Goal: Transaction & Acquisition: Purchase product/service

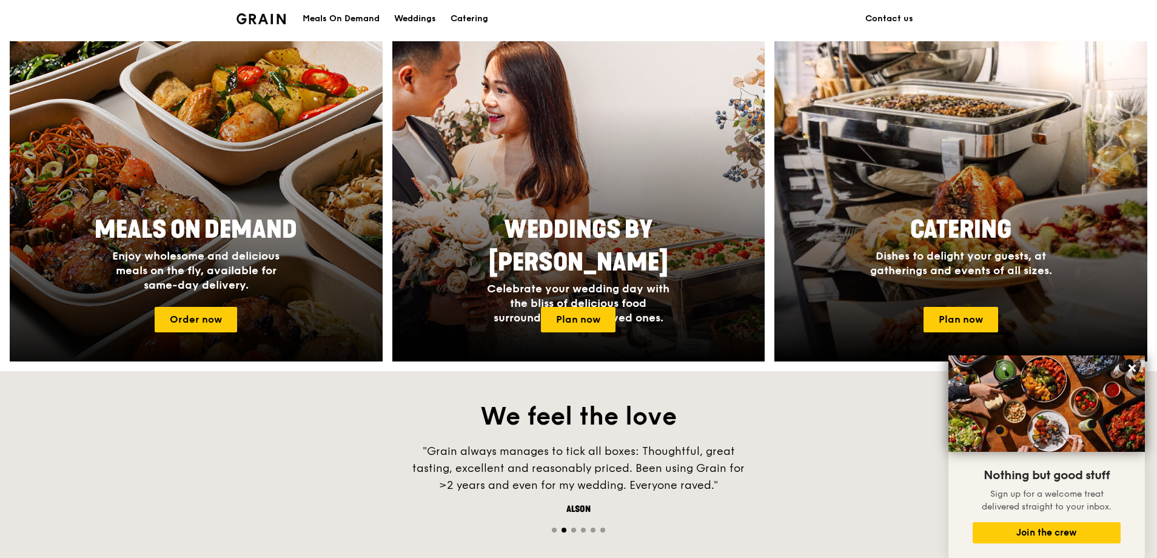
scroll to position [303, 0]
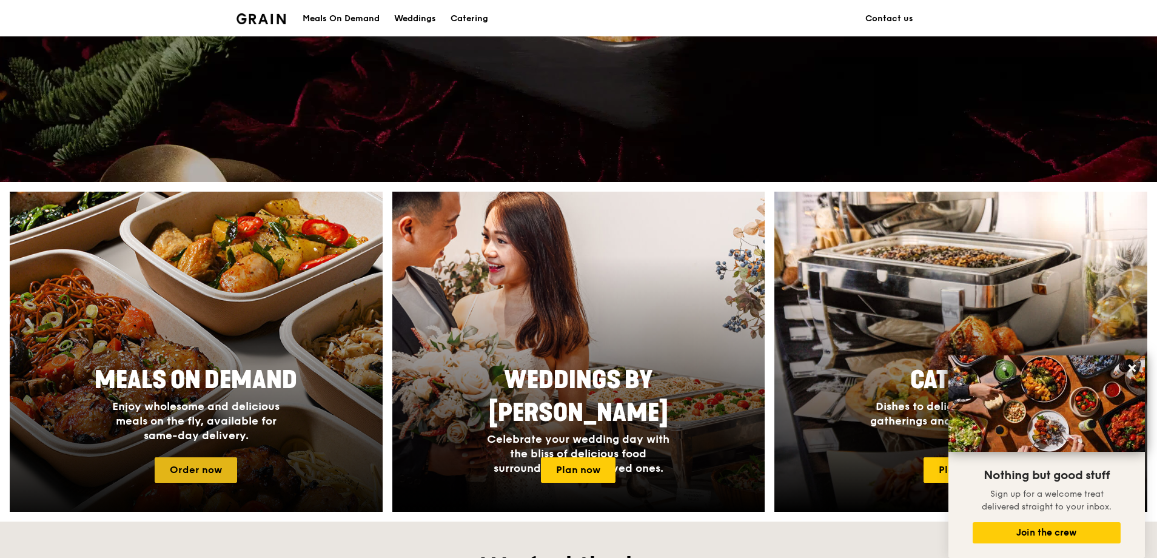
click at [206, 471] on link "Order now" at bounding box center [196, 469] width 82 height 25
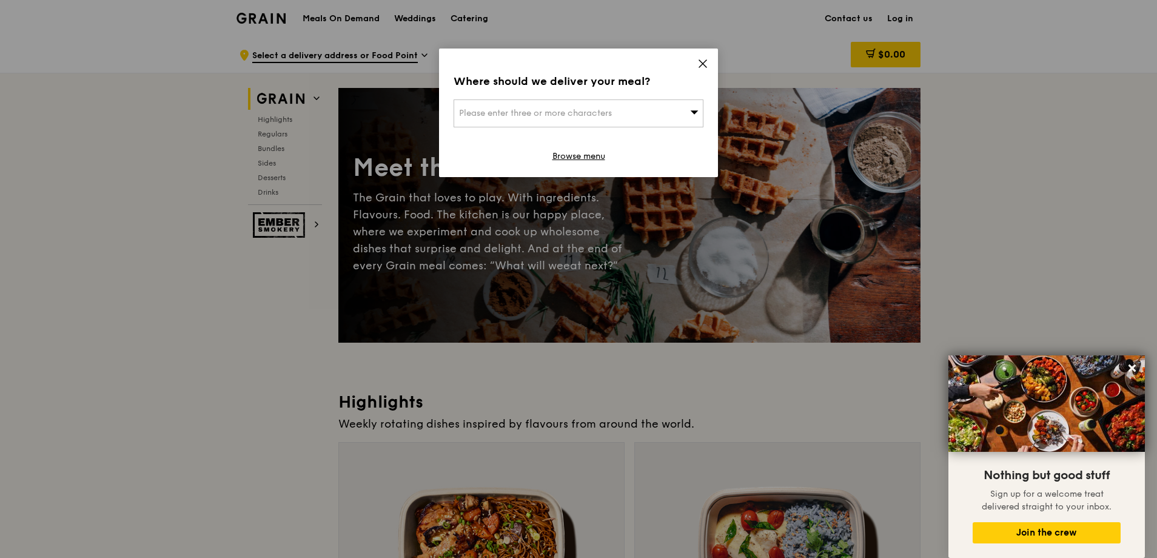
click at [612, 111] on span "Please enter three or more characters" at bounding box center [535, 113] width 153 height 10
click at [564, 114] on input "search" at bounding box center [578, 113] width 249 height 27
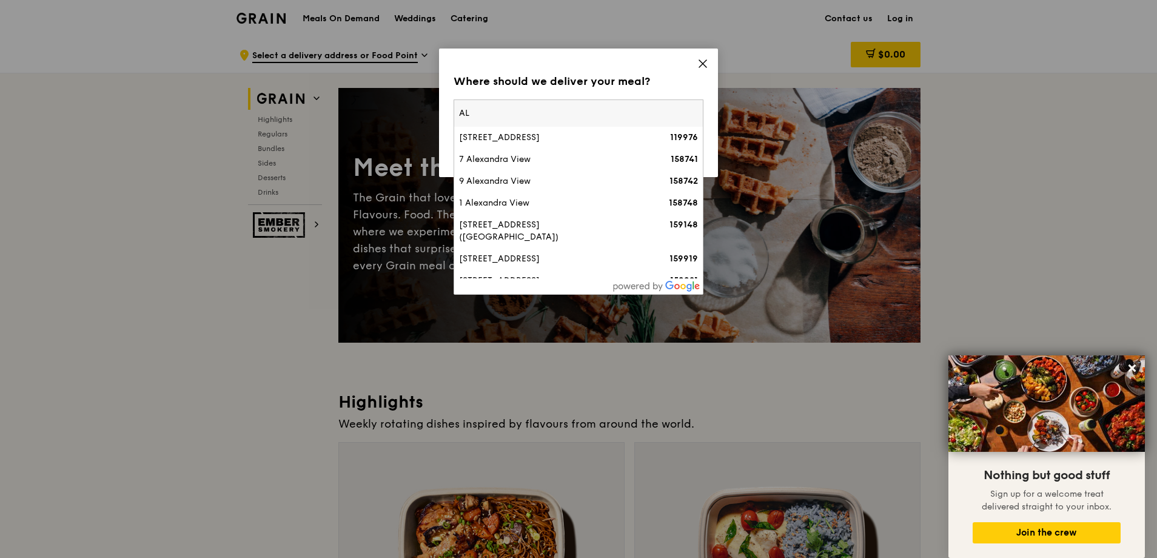
type input "A"
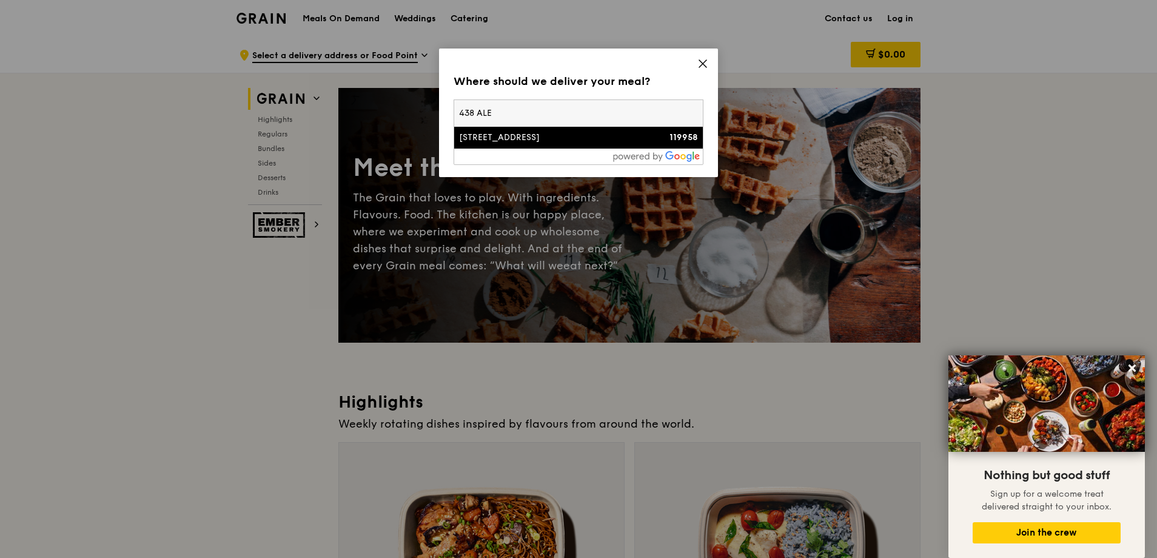
type input "438 ALE"
click at [564, 132] on div "[STREET_ADDRESS]" at bounding box center [548, 138] width 179 height 12
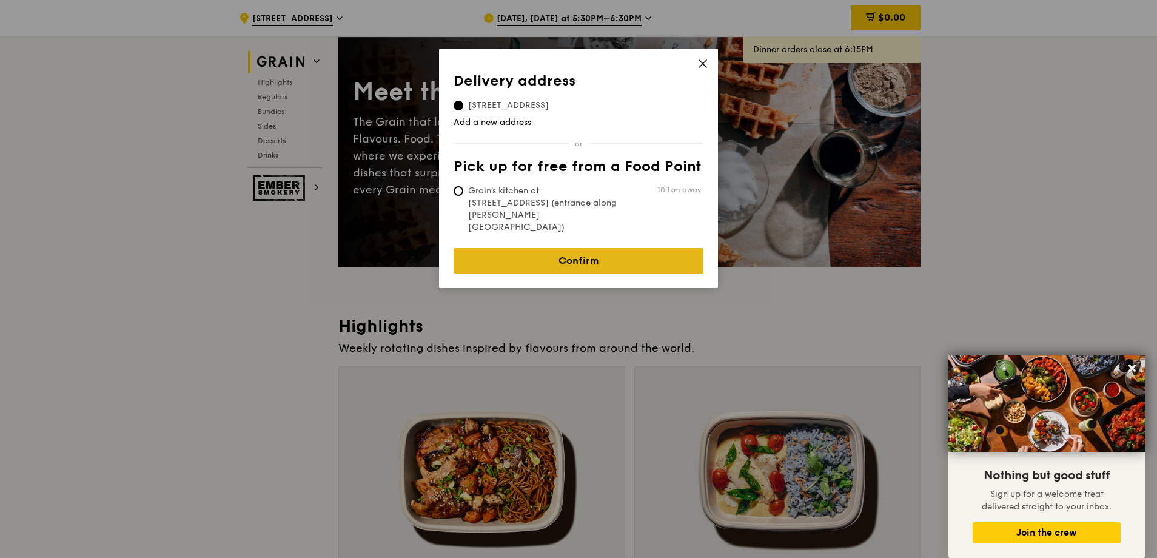
scroll to position [61, 0]
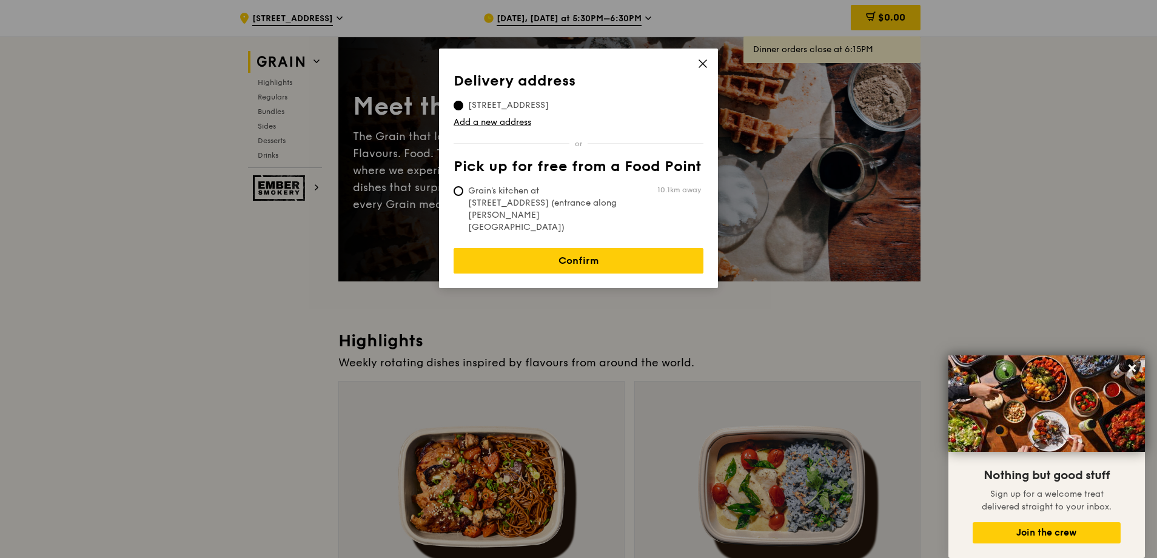
click at [708, 61] on div "Delivery address Pick up for free from a Food Point Delivery address [STREET_AD…" at bounding box center [578, 168] width 279 height 239
click at [708, 65] on icon at bounding box center [702, 63] width 11 height 11
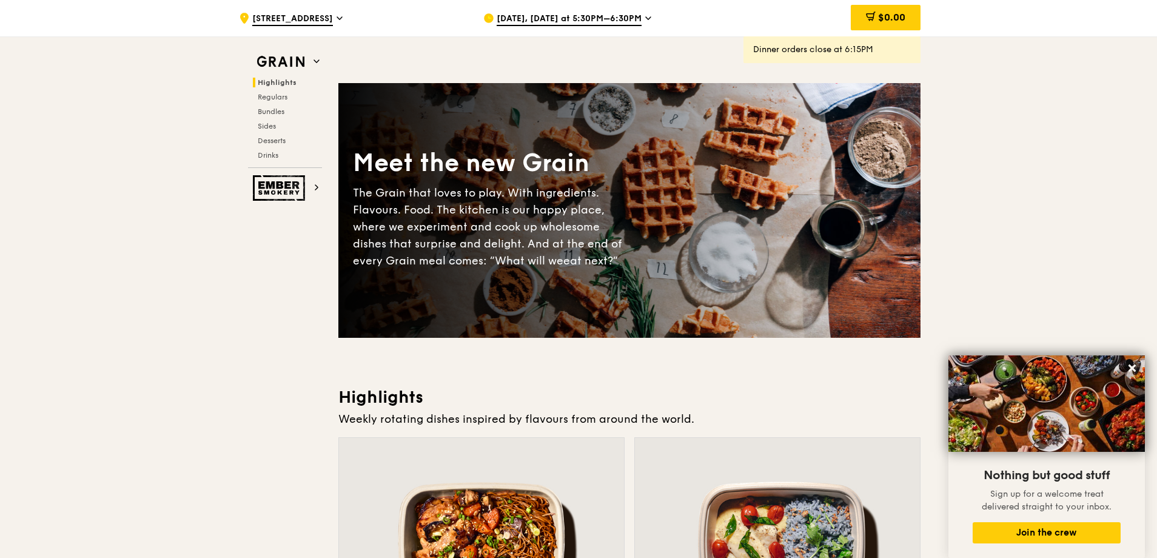
scroll to position [0, 0]
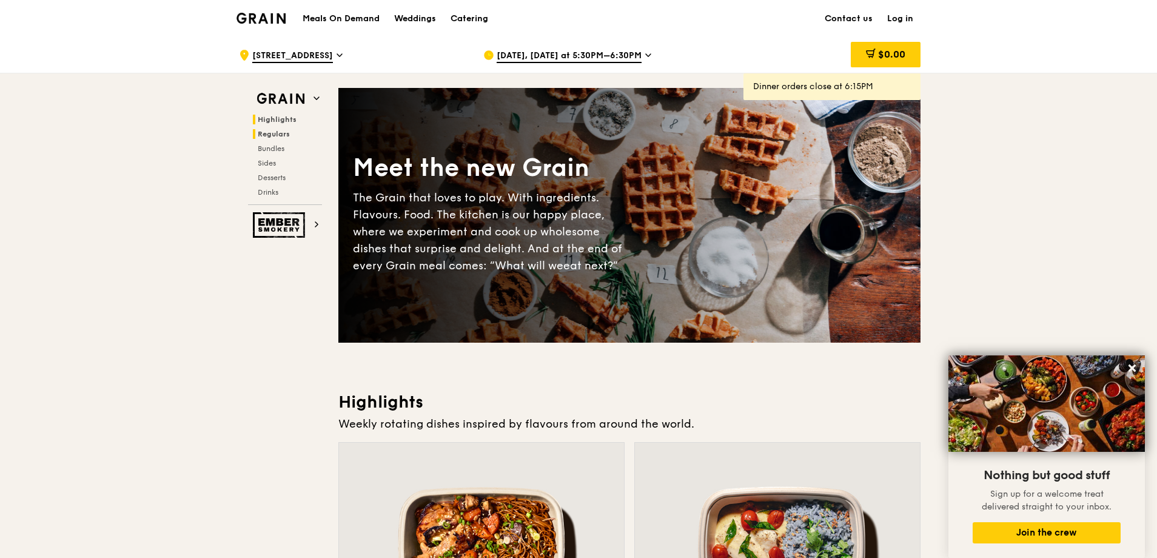
click at [297, 136] on h2 "Regulars" at bounding box center [287, 134] width 69 height 10
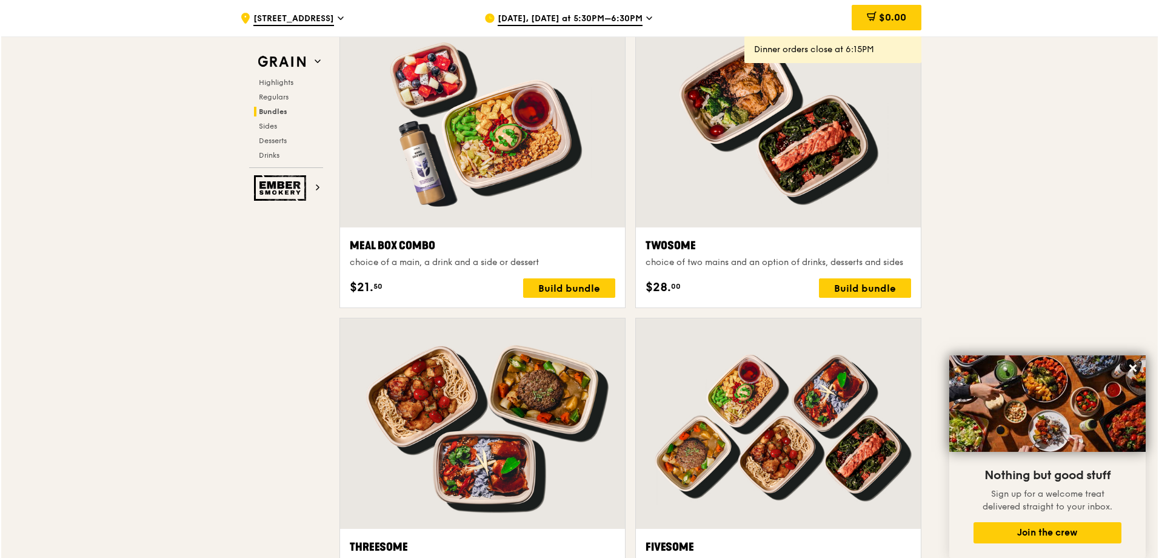
scroll to position [1816, 0]
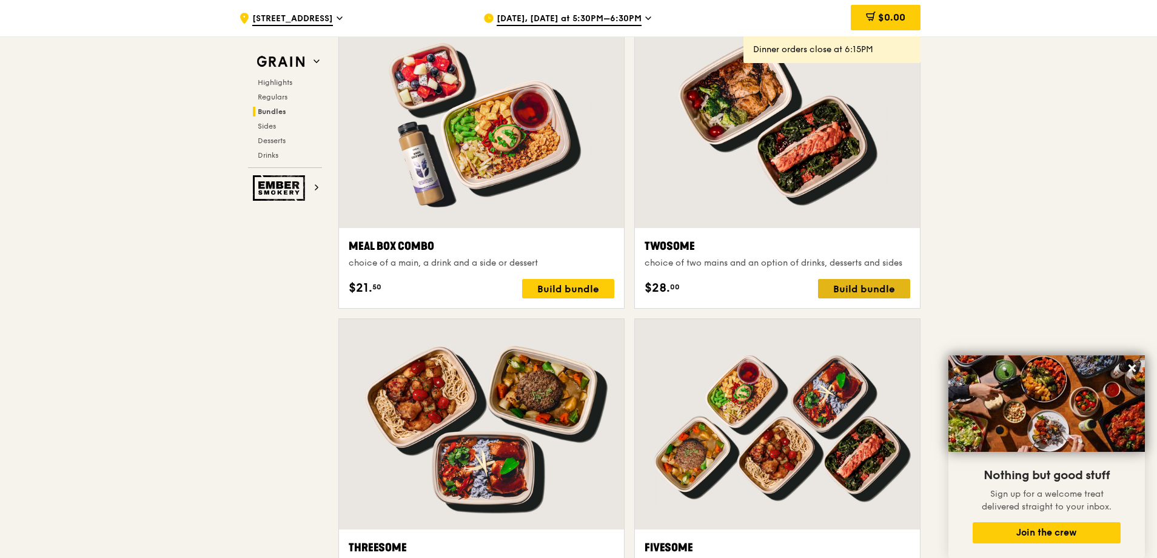
click at [852, 290] on div "Build bundle" at bounding box center [864, 288] width 92 height 19
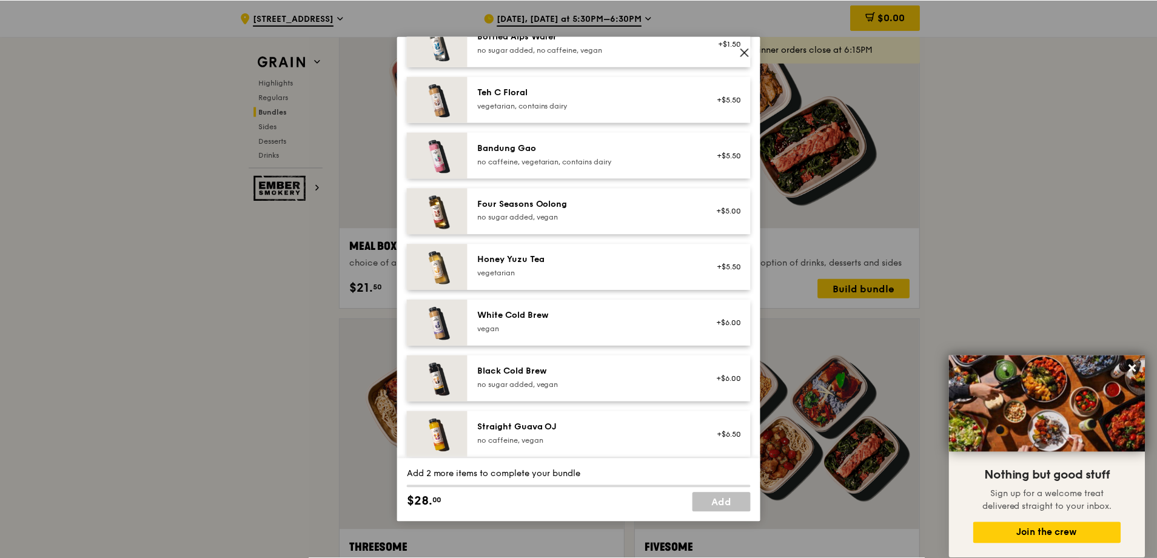
scroll to position [1254, 0]
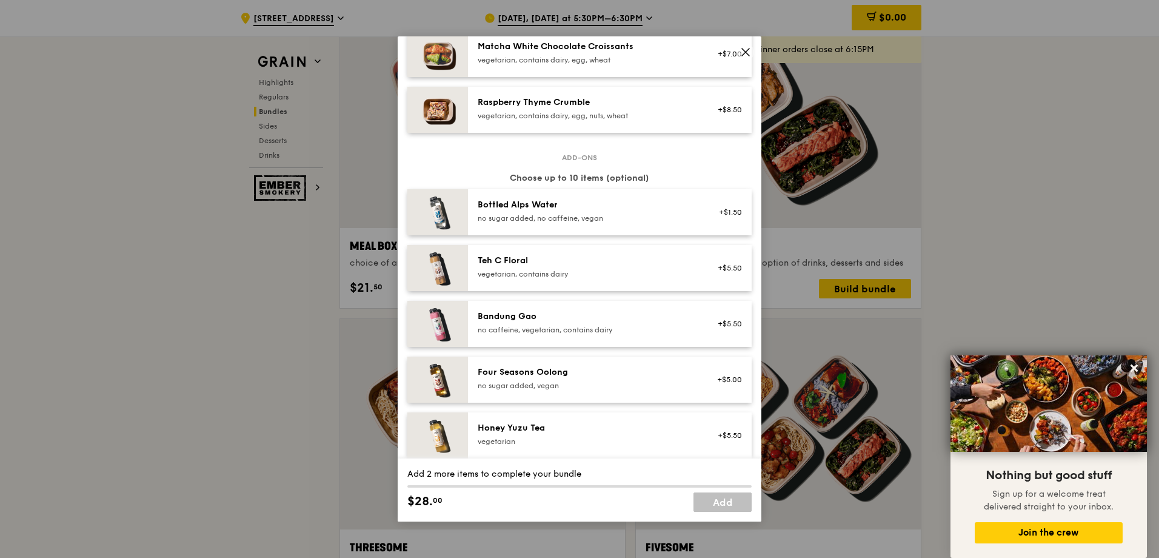
click at [743, 55] on icon at bounding box center [745, 52] width 7 height 7
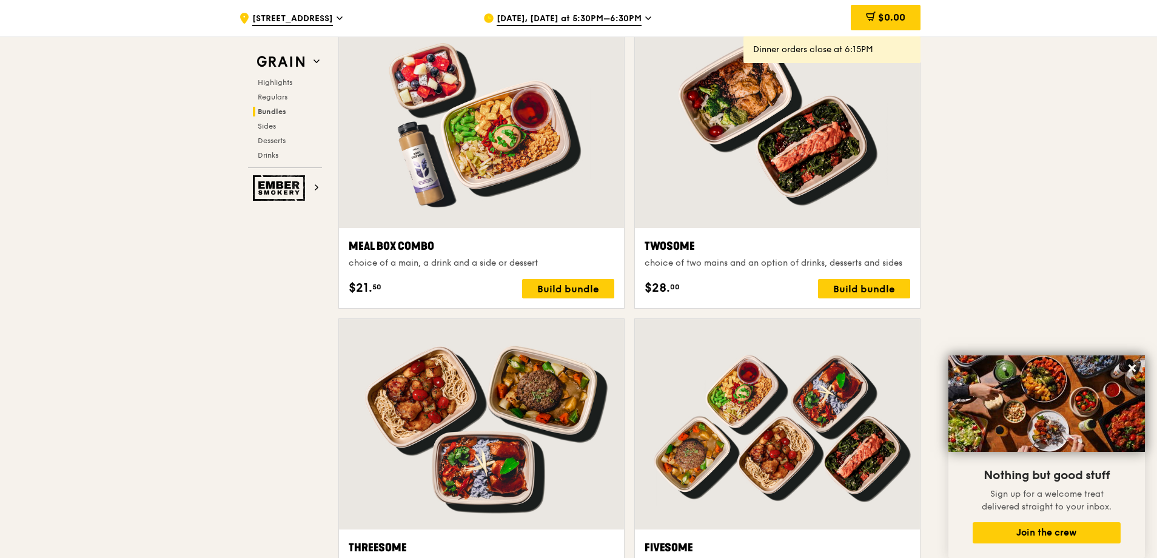
click at [617, 12] on div "[DATE], [DATE] at 5:30PM–6:30PM" at bounding box center [595, 18] width 225 height 36
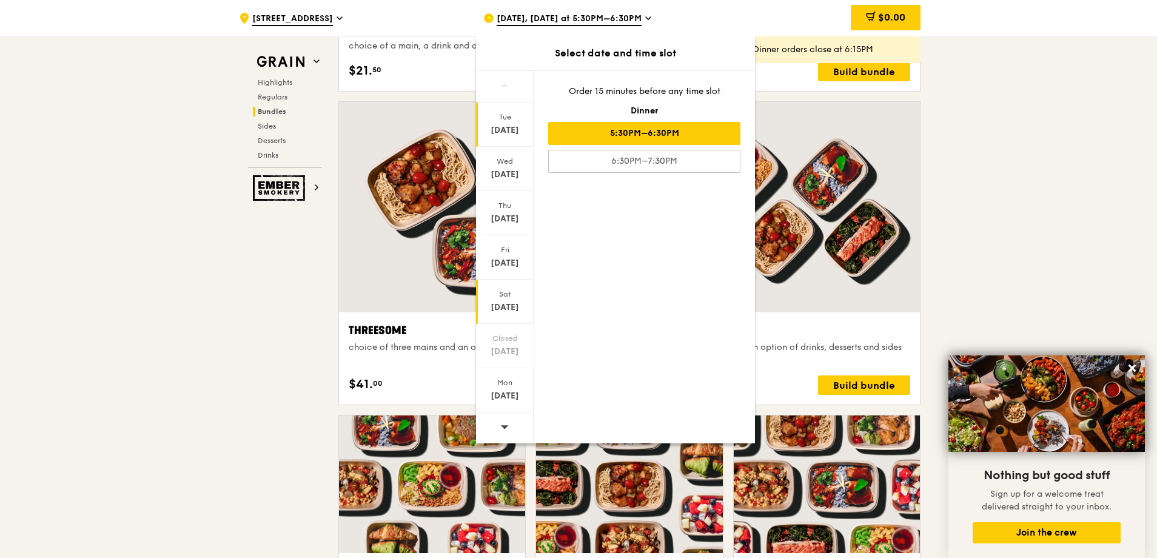
scroll to position [2059, 0]
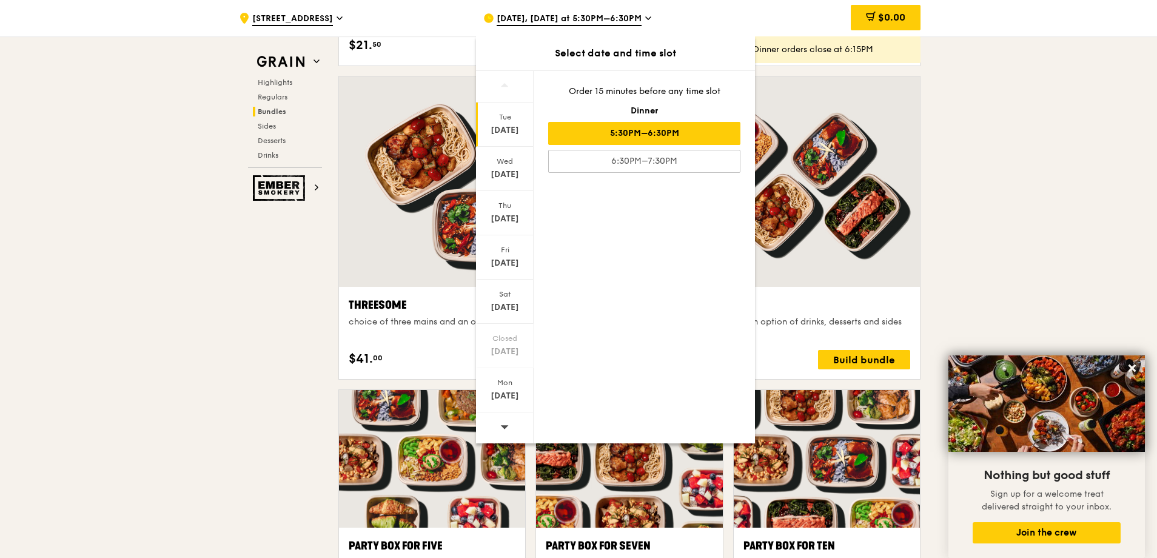
click at [497, 432] on div at bounding box center [505, 427] width 58 height 31
click at [508, 130] on div "[DATE]" at bounding box center [505, 130] width 54 height 12
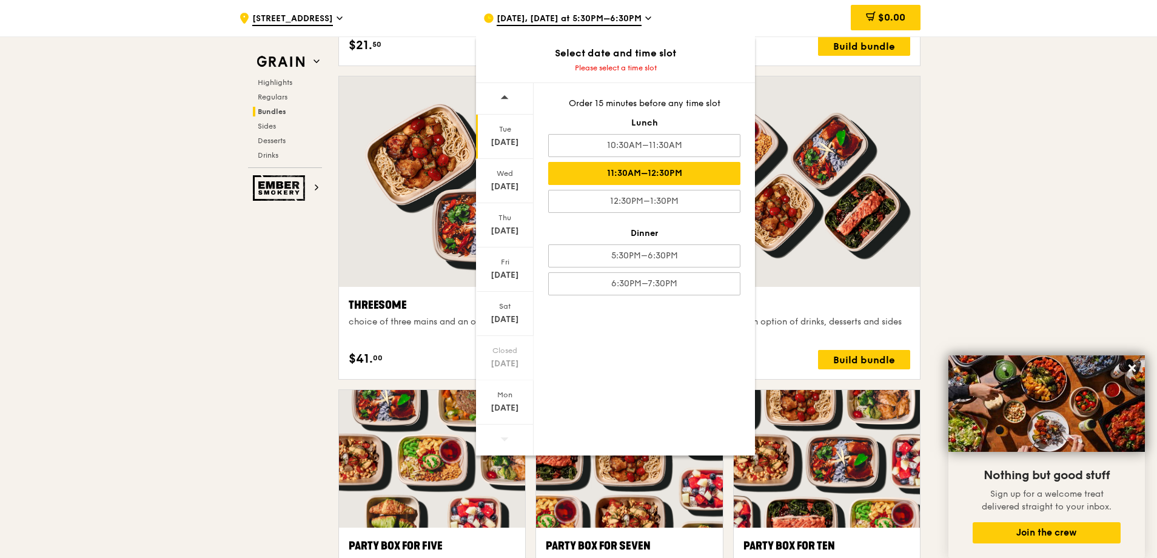
click at [681, 176] on div "11:30AM–12:30PM" at bounding box center [644, 173] width 192 height 23
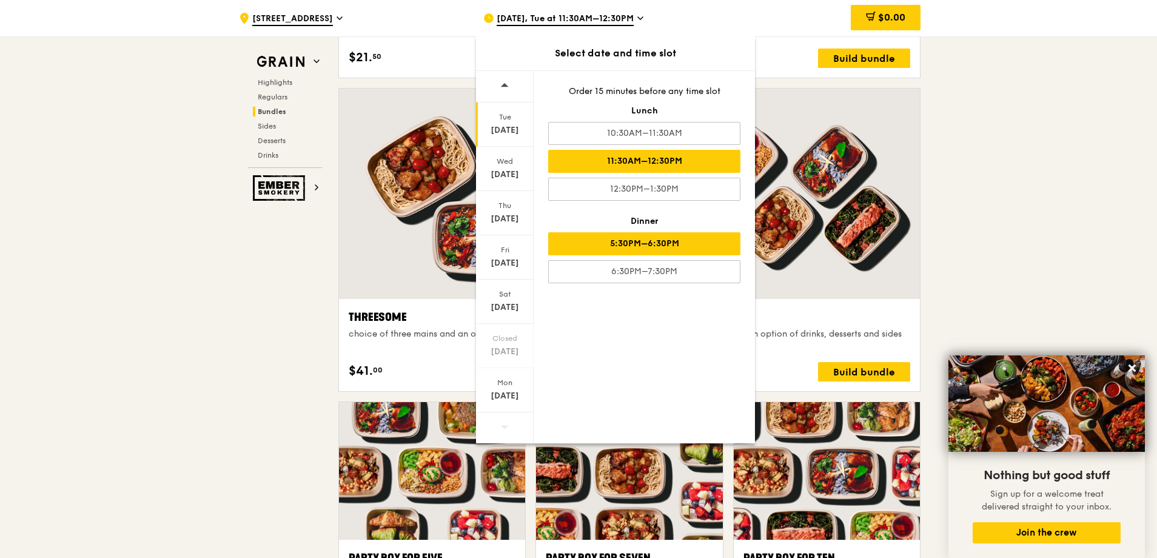
scroll to position [2071, 0]
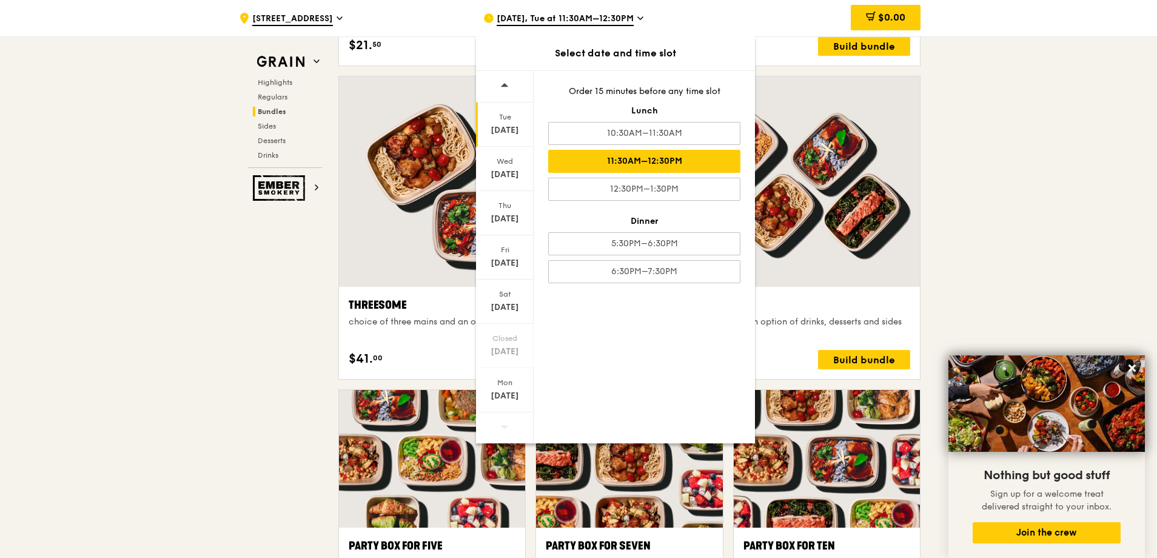
click at [1023, 211] on div ".cls-1 { fill: none; stroke: #fff; stroke-linecap: round; stroke-linejoin: roun…" at bounding box center [578, 525] width 1157 height 5120
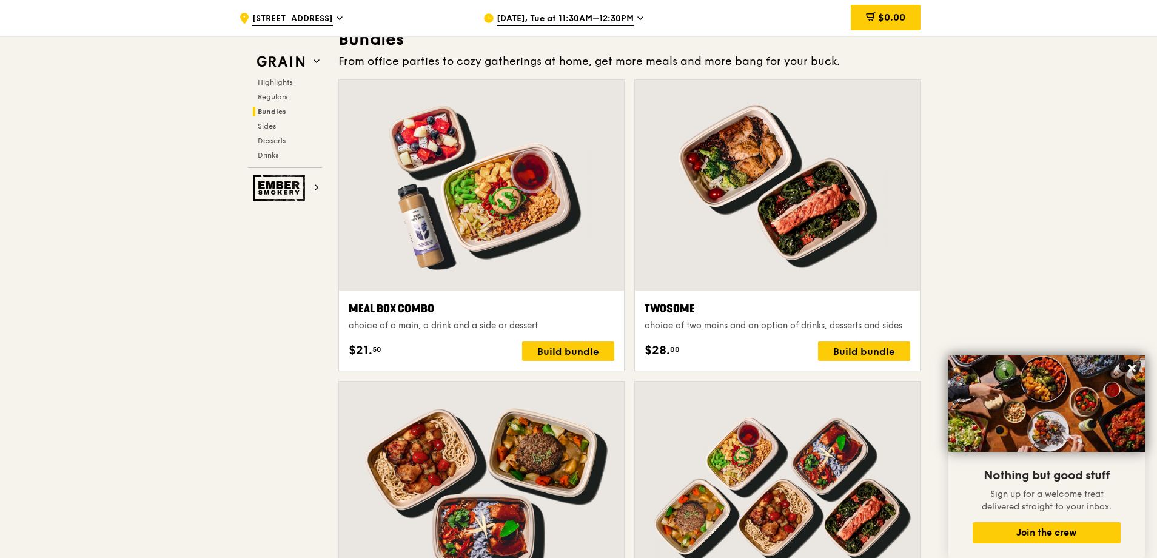
scroll to position [1707, 0]
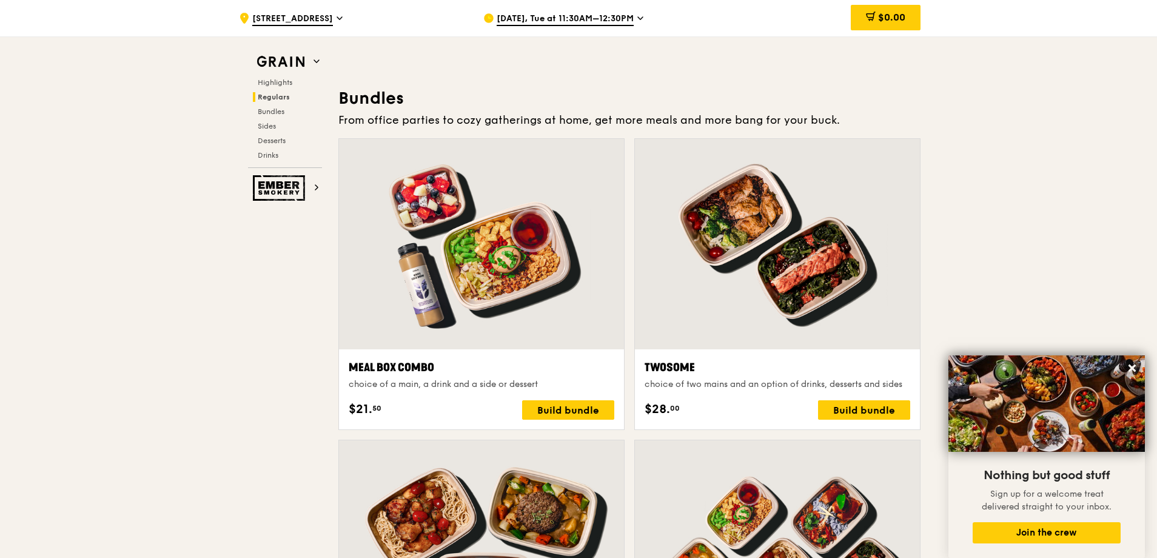
click at [338, 20] on div ".cls-1 { fill: none; stroke: #fff; stroke-linecap: round; stroke-linejoin: roun…" at bounding box center [351, 18] width 225 height 36
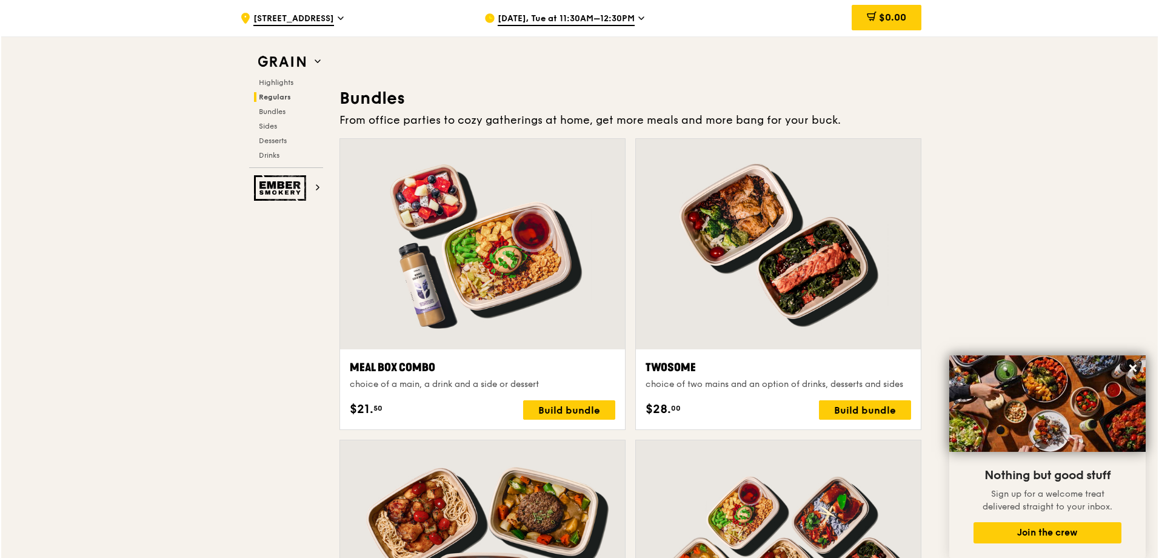
scroll to position [1768, 0]
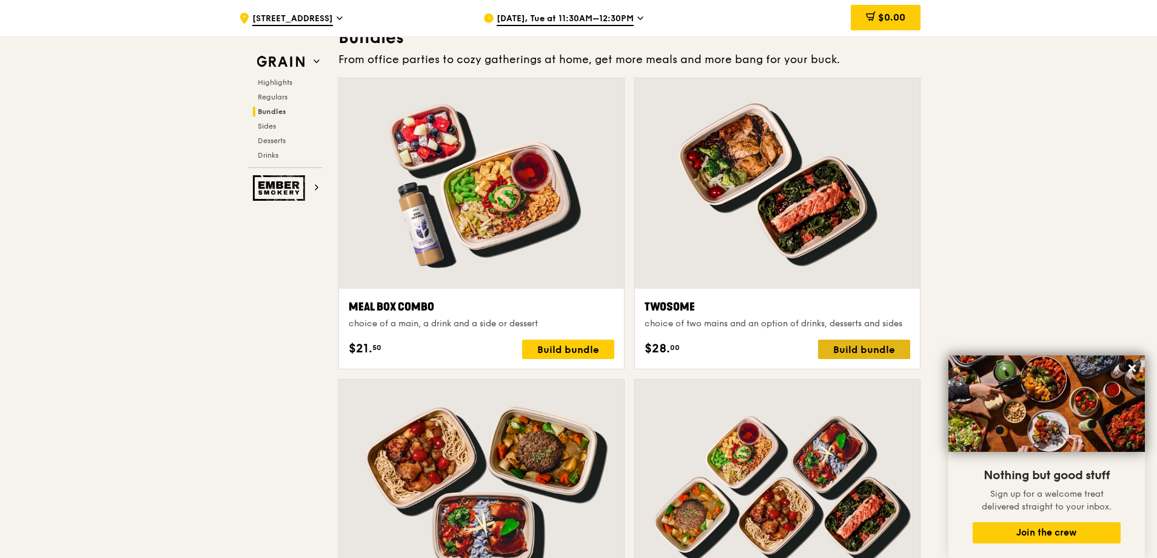
click at [862, 350] on div "Build bundle" at bounding box center [864, 349] width 92 height 19
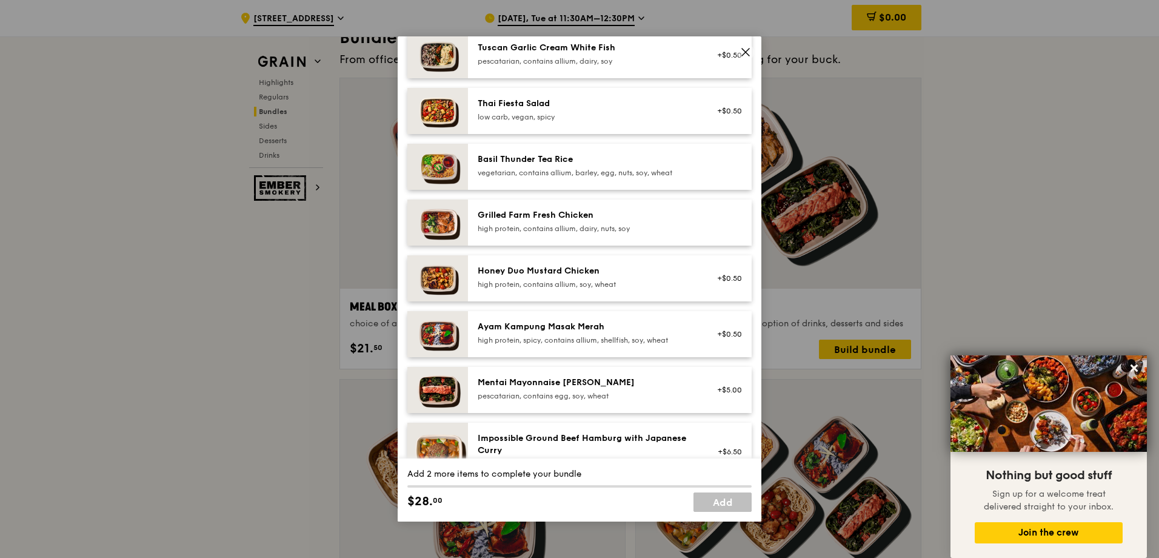
scroll to position [0, 0]
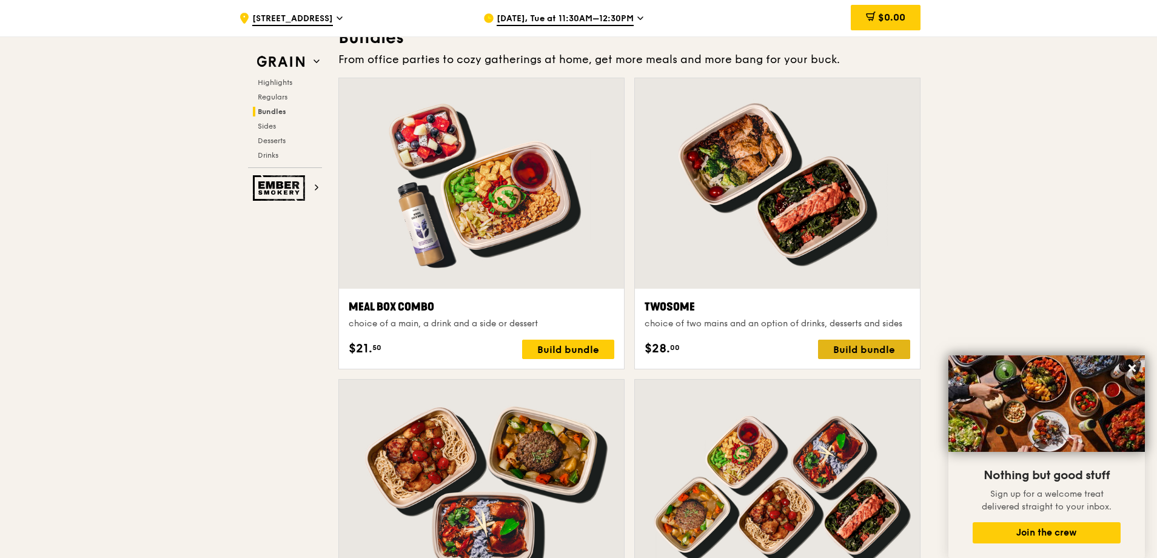
click at [868, 354] on div "Build bundle" at bounding box center [864, 349] width 92 height 19
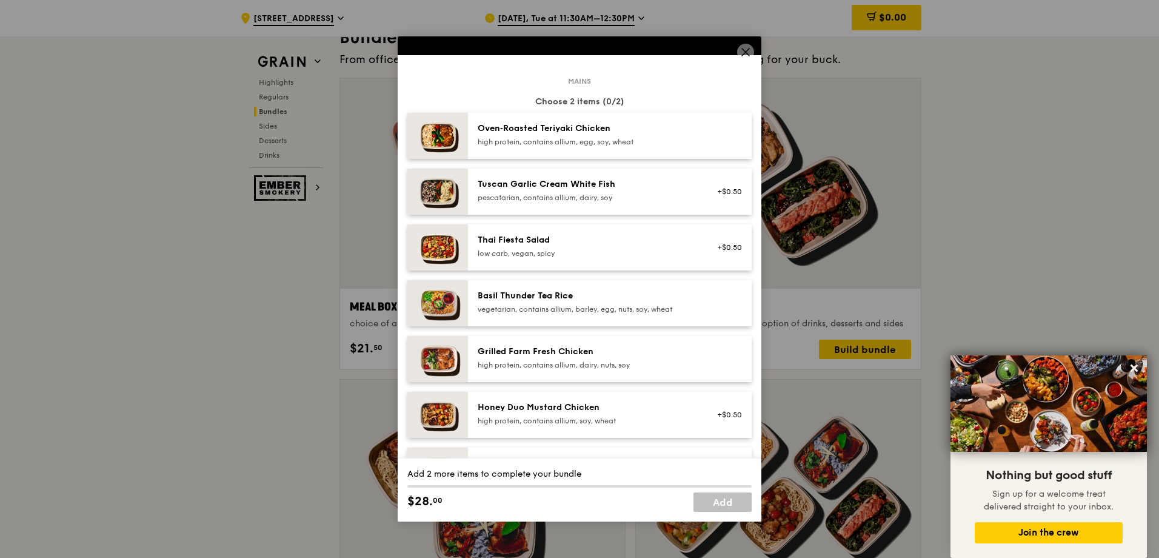
scroll to position [61, 0]
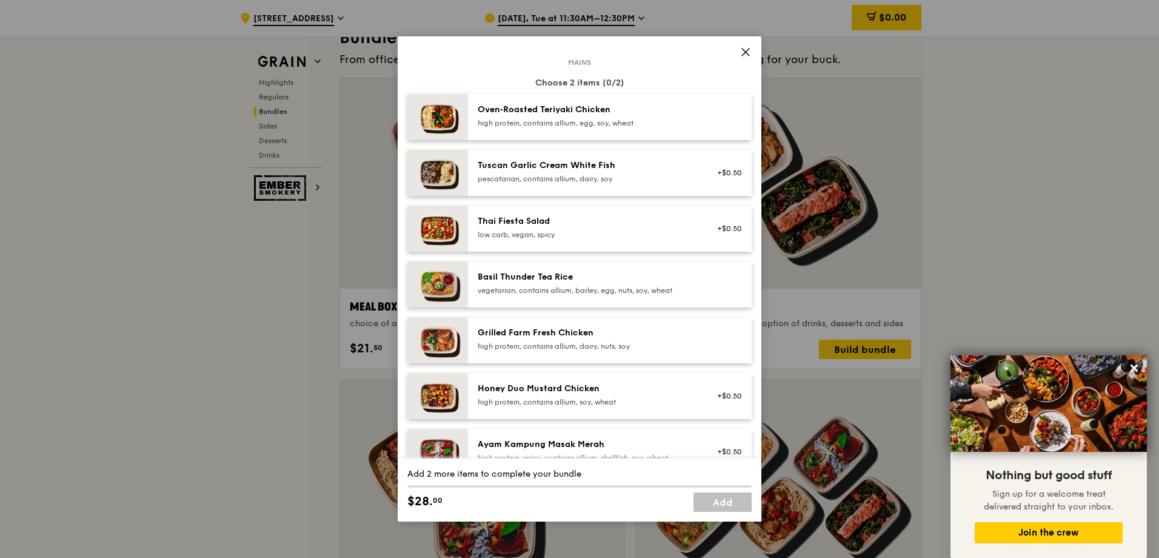
click at [632, 330] on div "Grilled Farm Fresh Chicken" at bounding box center [587, 333] width 218 height 12
click at [573, 346] on div "high protein, contains allium, dairy, nuts, soy" at bounding box center [587, 346] width 218 height 10
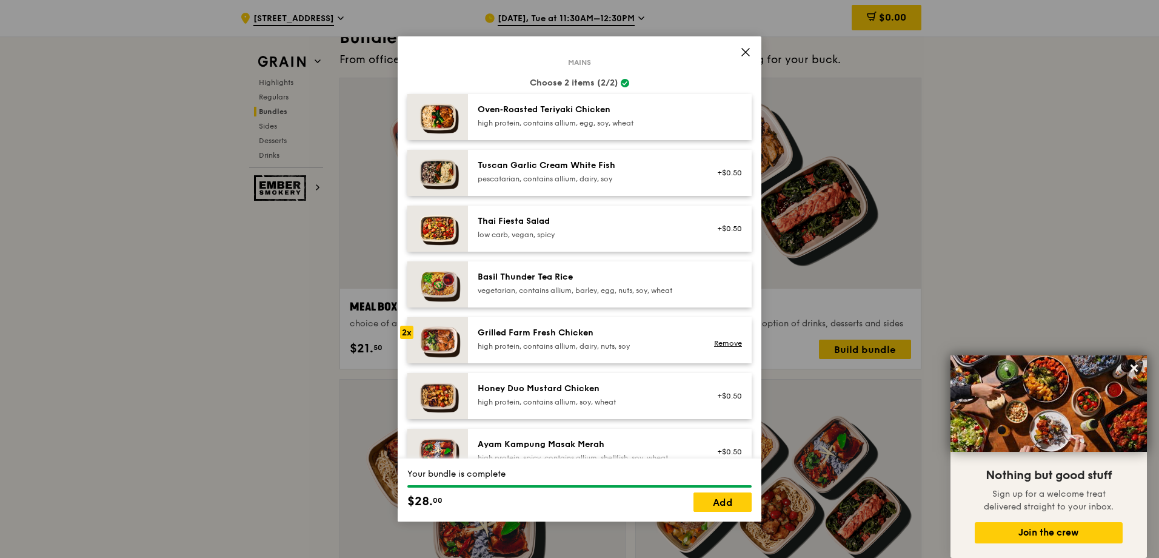
click at [573, 346] on div "high protein, contains allium, dairy, nuts, soy" at bounding box center [587, 346] width 218 height 10
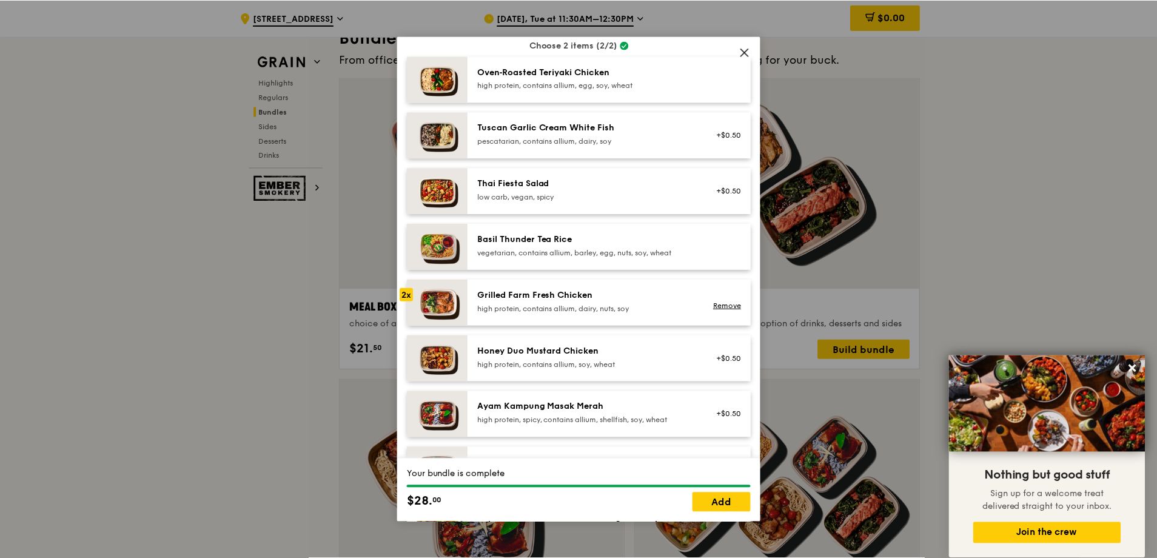
scroll to position [182, 0]
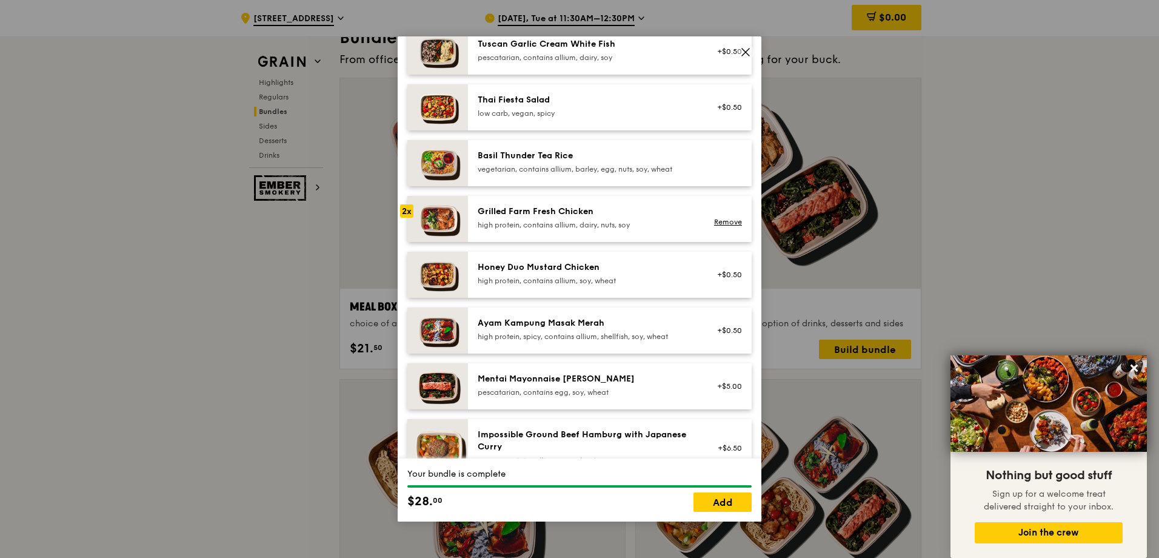
click at [748, 52] on icon at bounding box center [745, 52] width 11 height 11
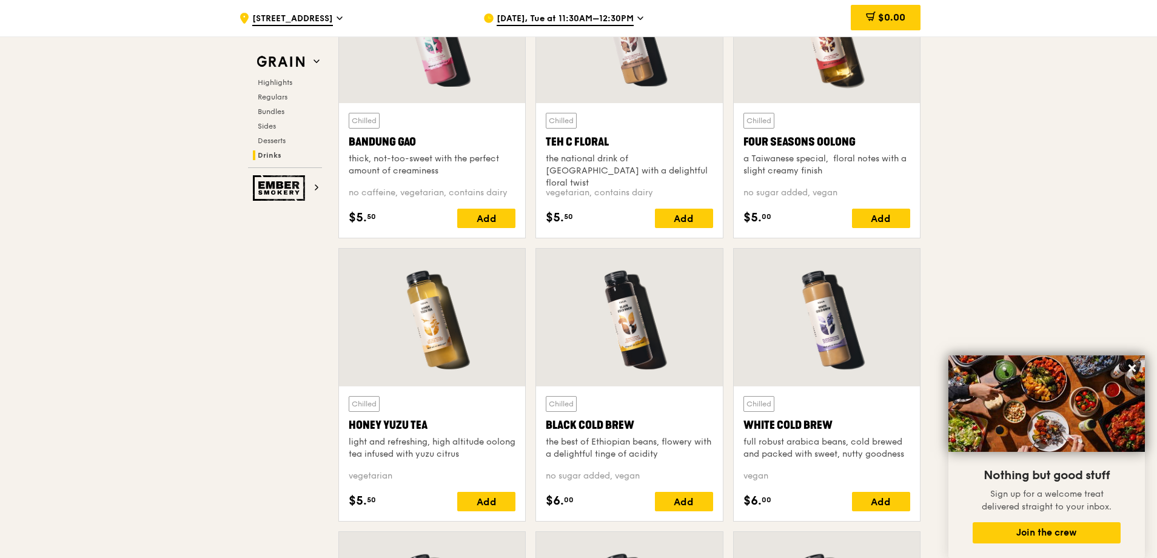
scroll to position [4314, 0]
